Goal: Use online tool/utility: Utilize a website feature to perform a specific function

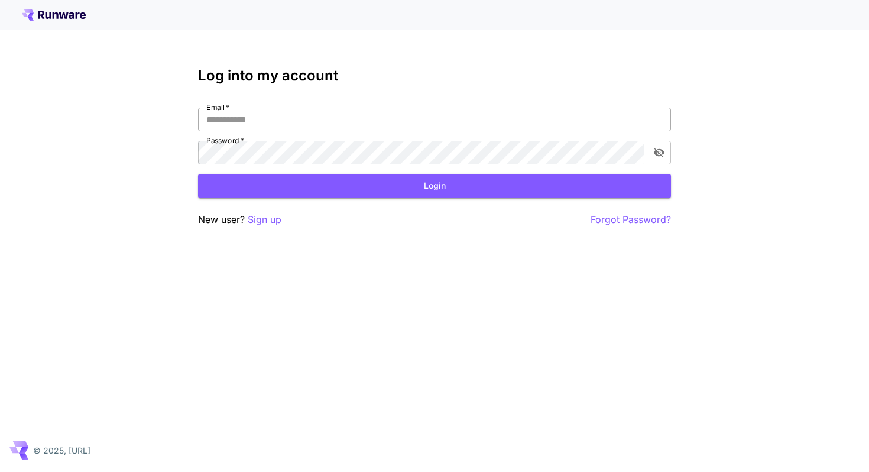
click at [287, 129] on input "Email   *" at bounding box center [434, 120] width 473 height 24
type input "**********"
click button "Login" at bounding box center [434, 186] width 473 height 24
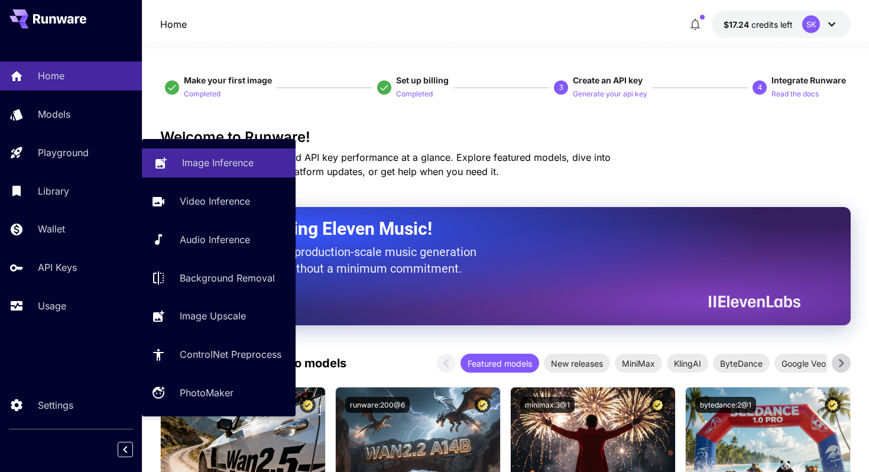
click at [196, 173] on link "Image Inference" at bounding box center [219, 162] width 154 height 29
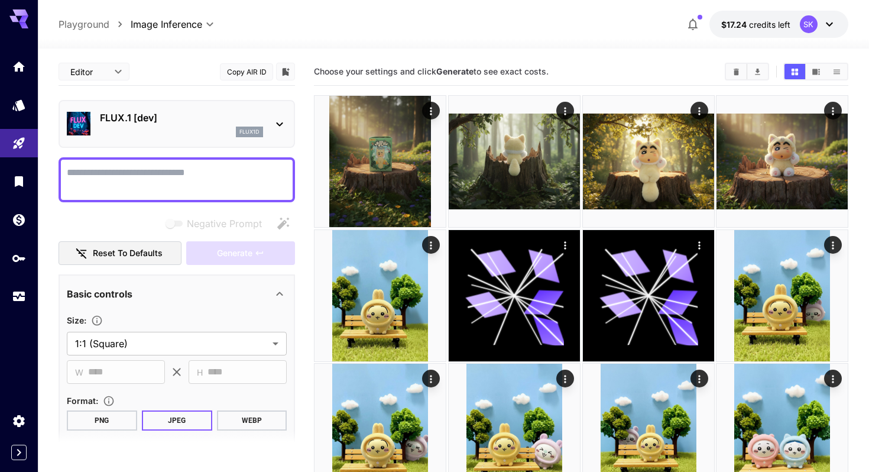
click at [203, 133] on div "flux1d" at bounding box center [181, 131] width 163 height 11
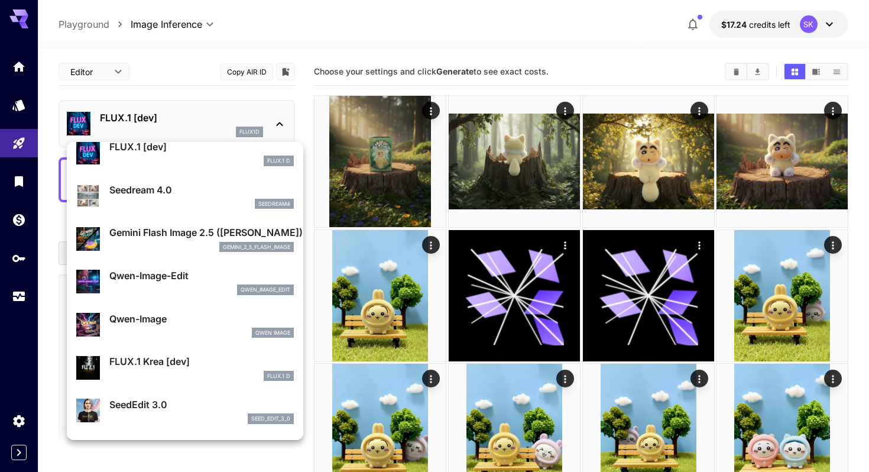
scroll to position [31, 0]
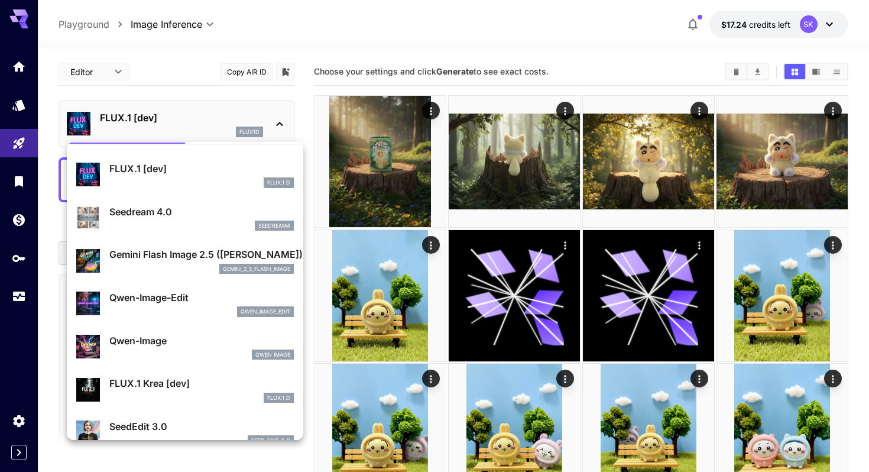
click at [189, 277] on div "Gemini Flash Image 2.5 (Nano Banana) gemini_2_5_flash_image" at bounding box center [184, 260] width 217 height 36
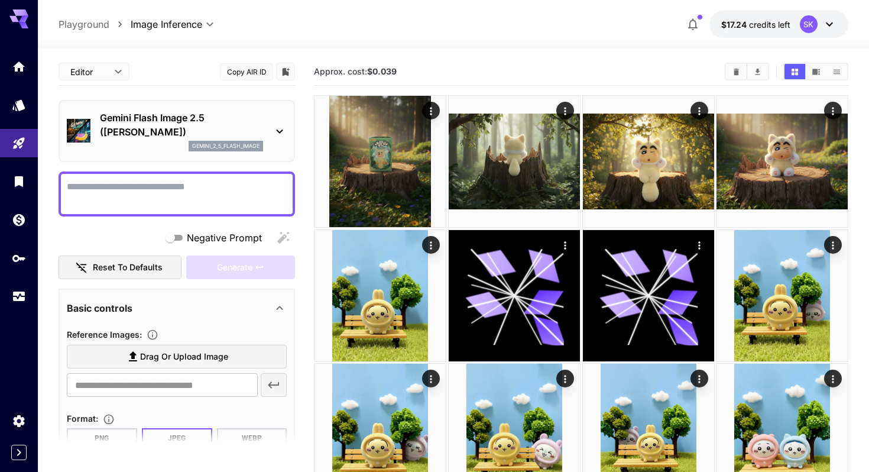
click at [206, 195] on textarea "Negative Prompt" at bounding box center [177, 194] width 220 height 28
click at [219, 345] on label "Drag or upload image" at bounding box center [177, 357] width 220 height 24
click at [0, 0] on input "Drag or upload image" at bounding box center [0, 0] width 0 height 0
